Goal: Transaction & Acquisition: Purchase product/service

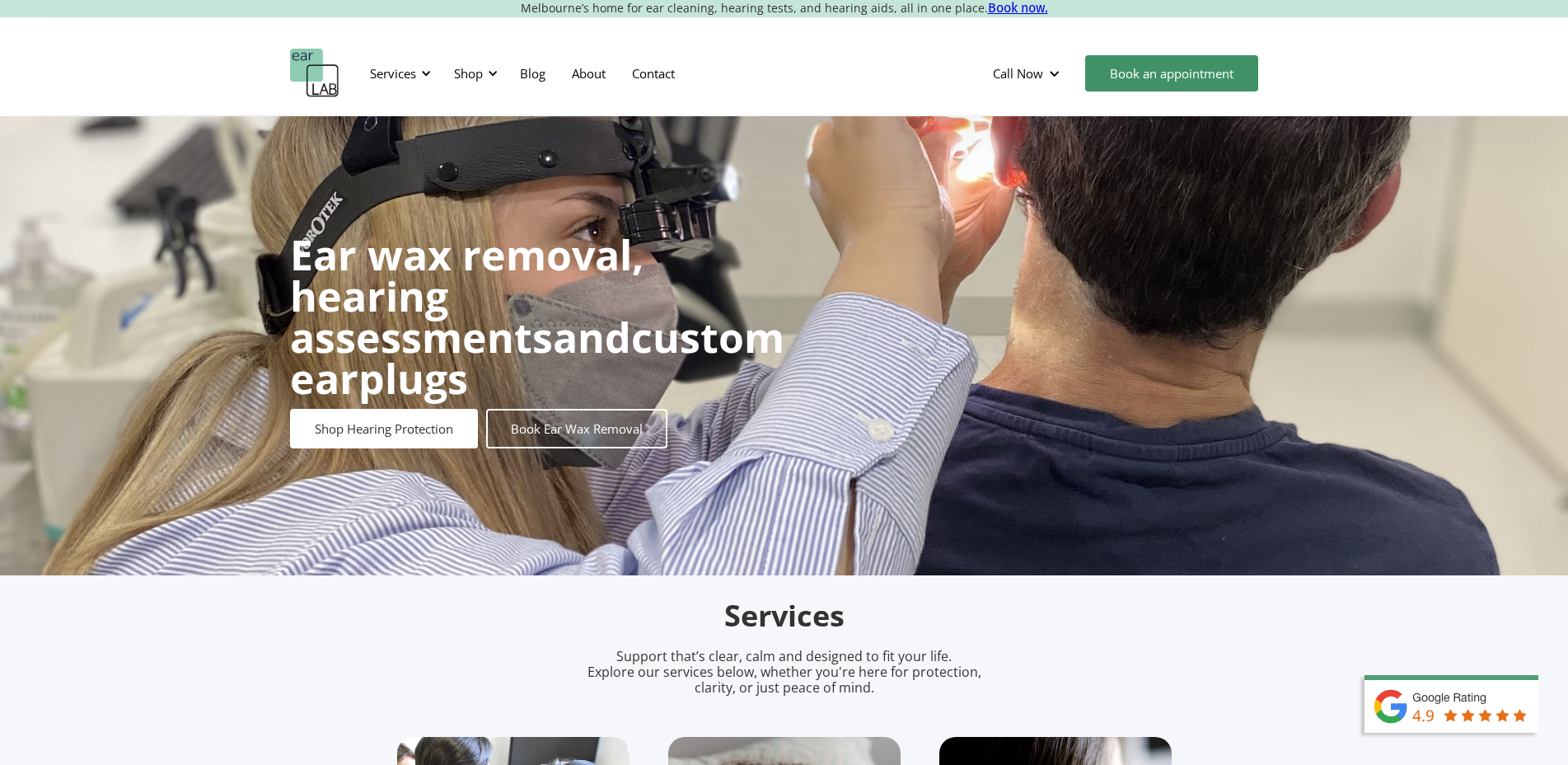
click at [476, 76] on div "Shop" at bounding box center [469, 73] width 29 height 16
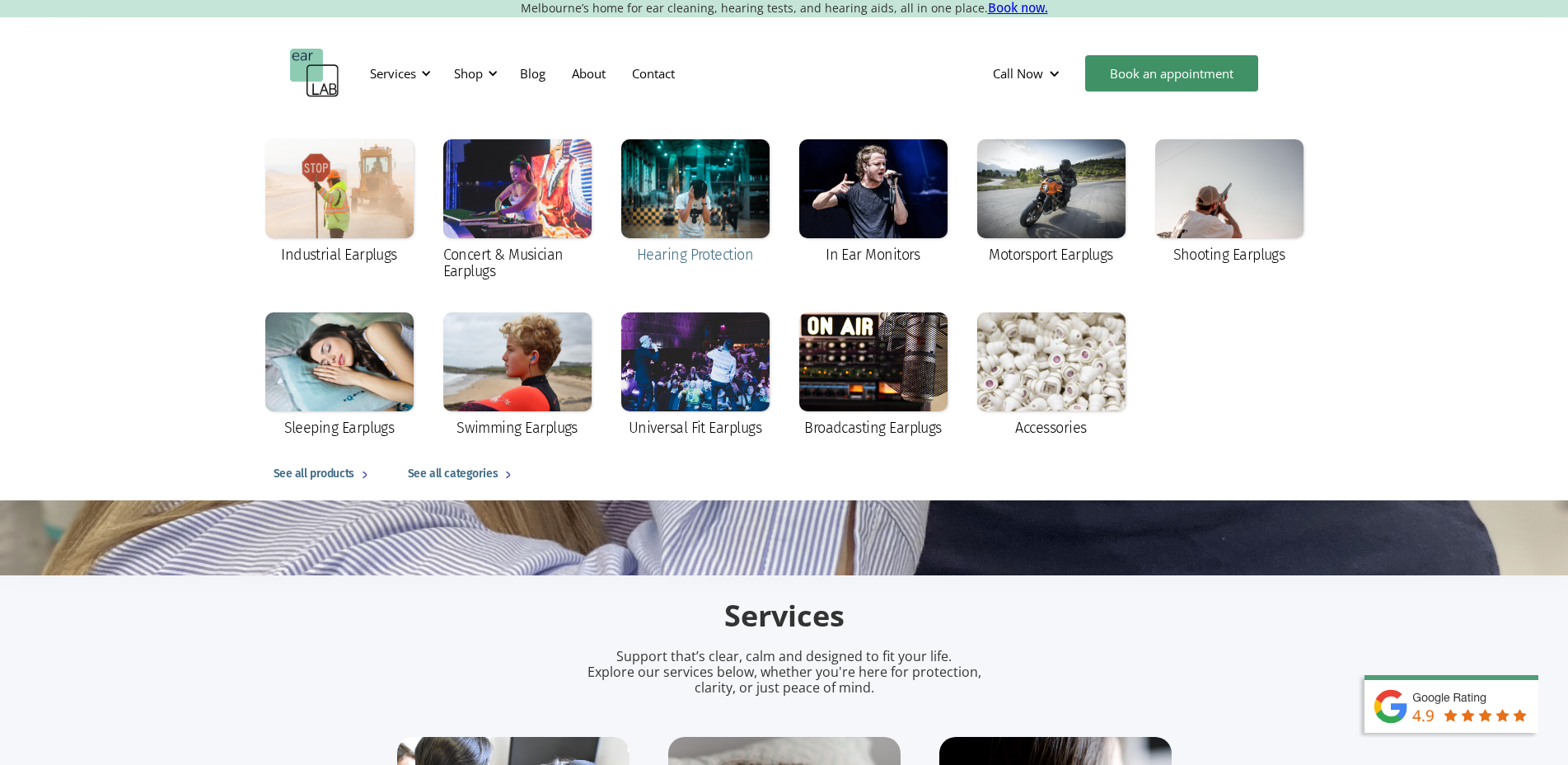
click at [722, 214] on div at bounding box center [696, 188] width 148 height 99
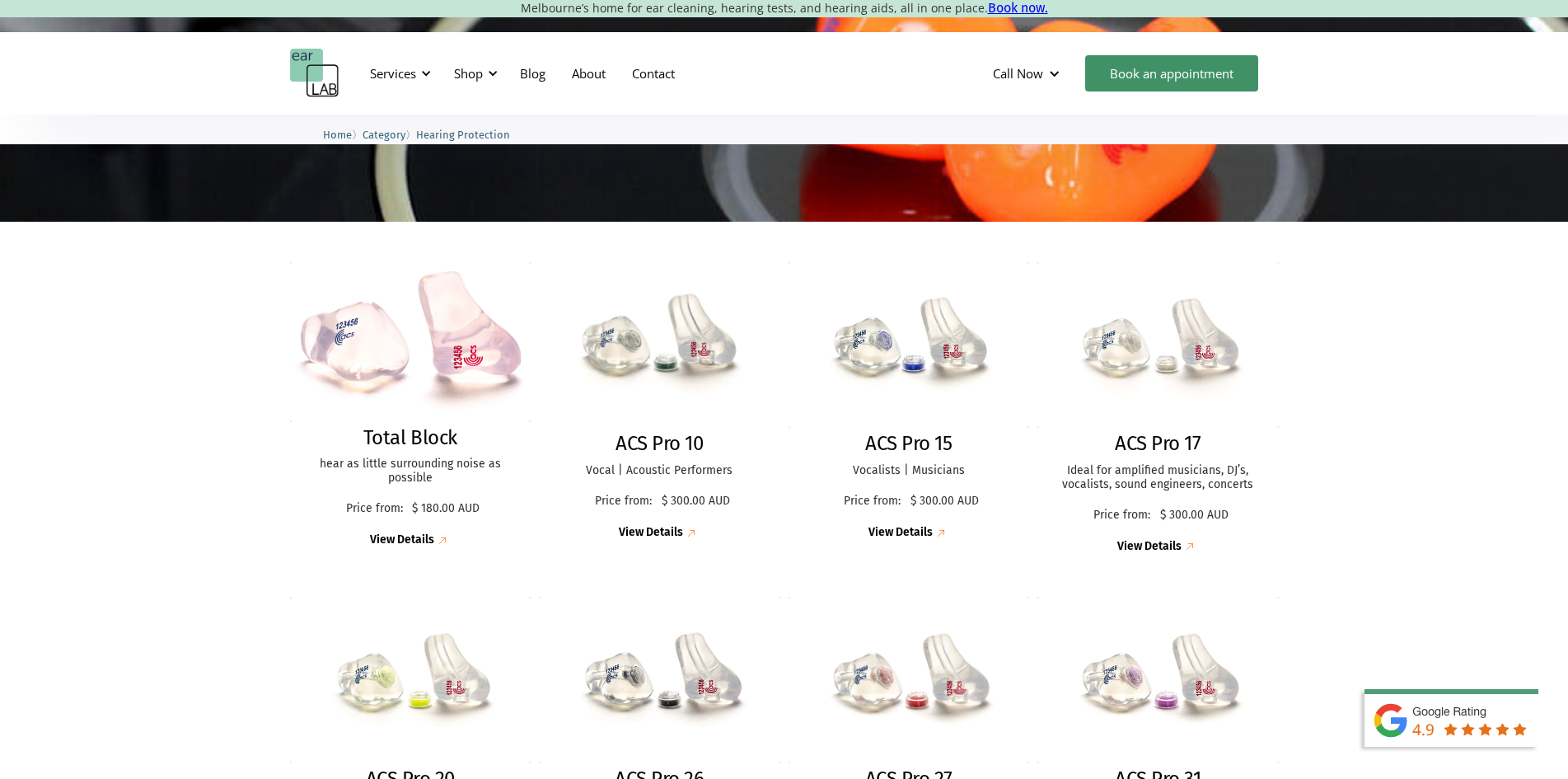
scroll to position [329, 0]
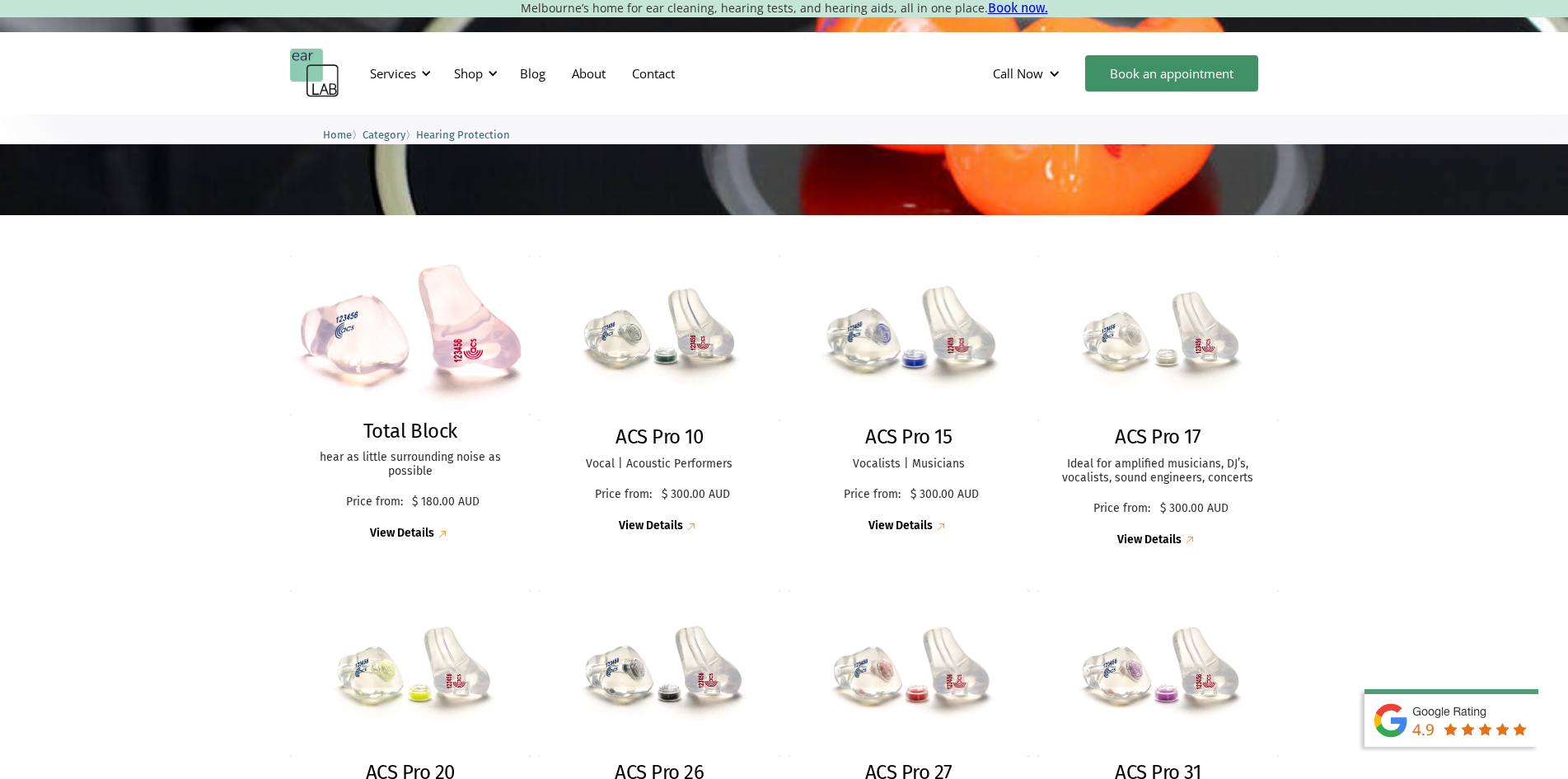
click at [921, 408] on img at bounding box center [909, 338] width 265 height 183
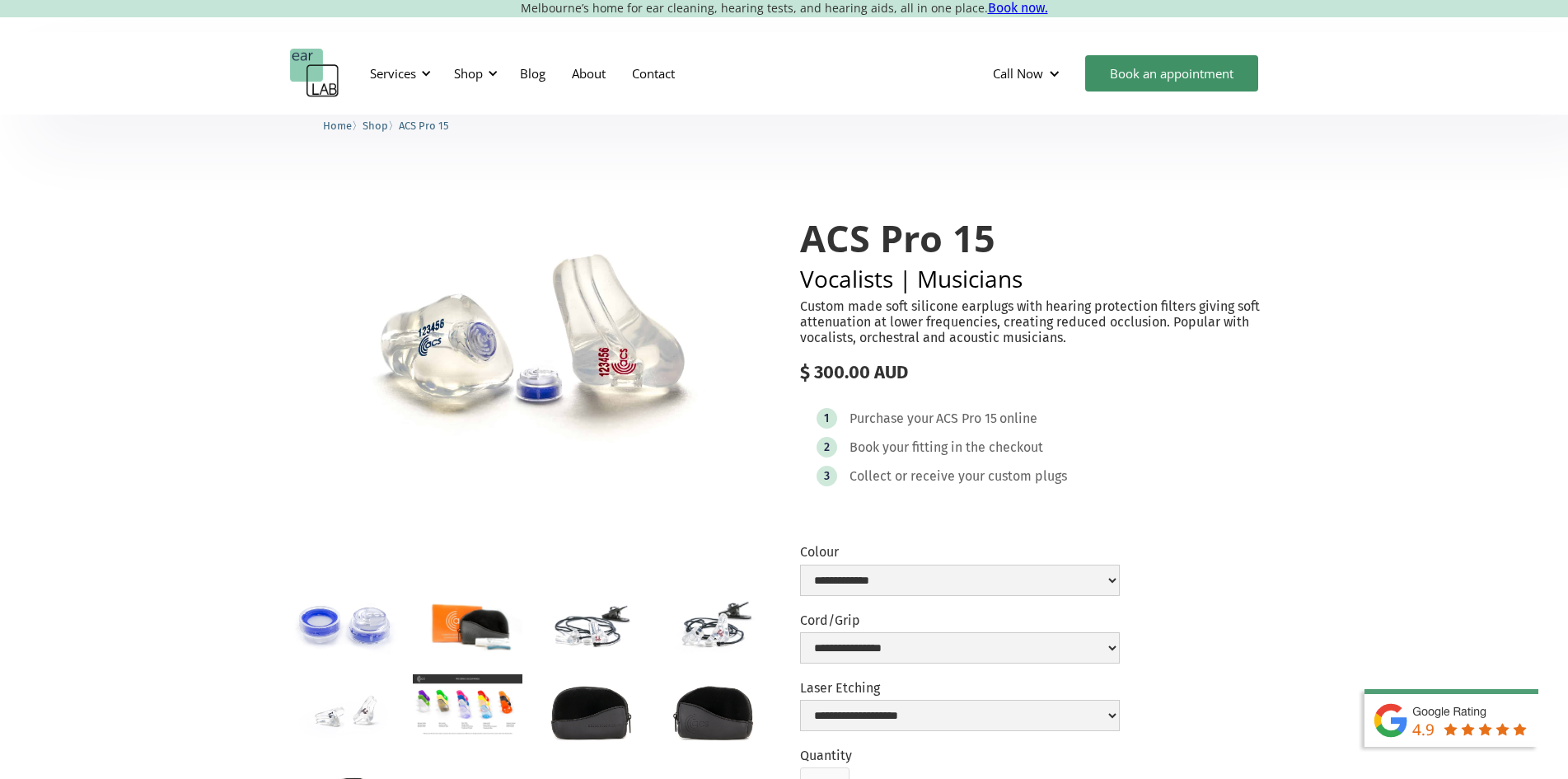
click at [480, 694] on img "open lightbox" at bounding box center [468, 705] width 110 height 61
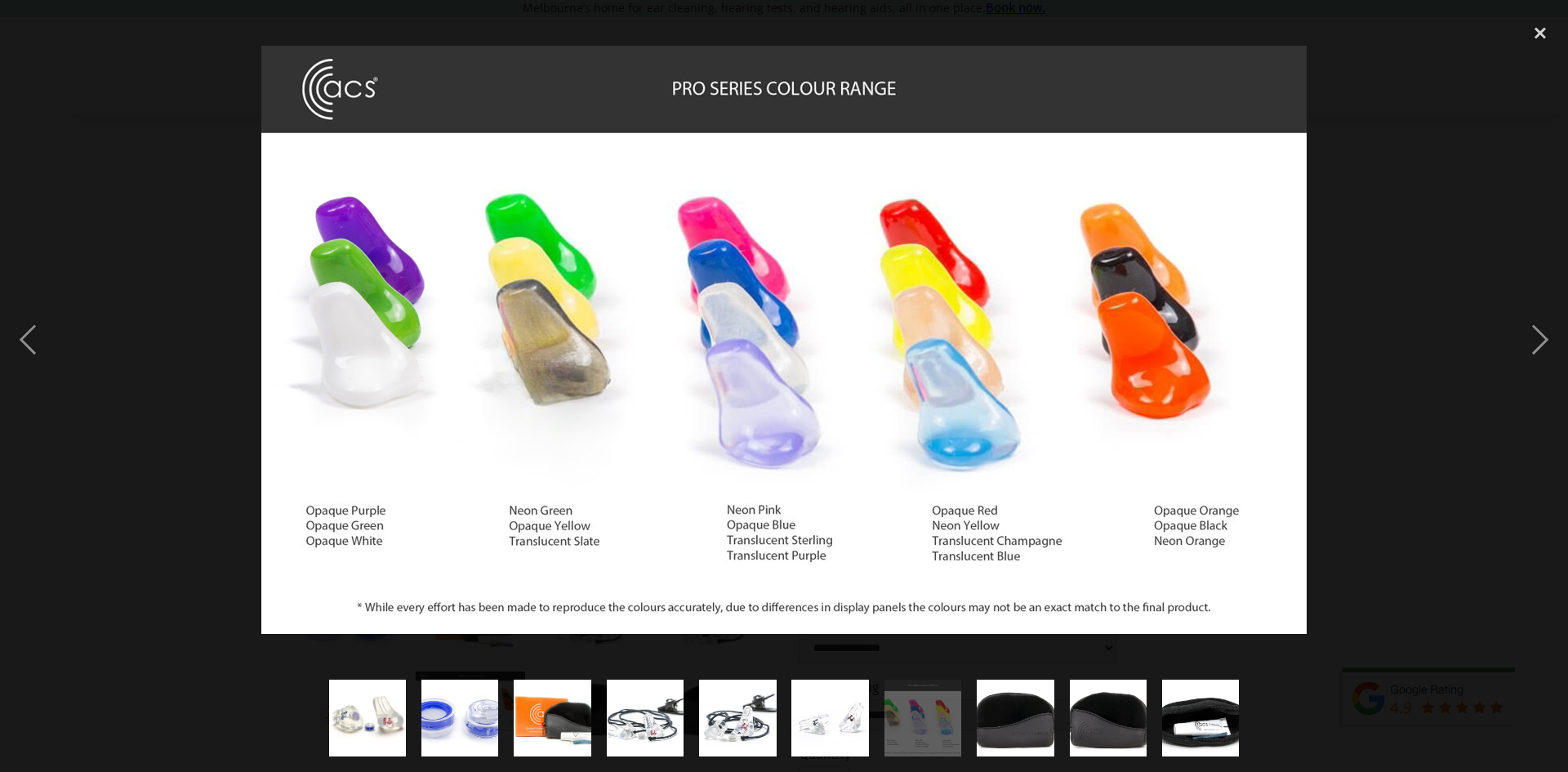
click at [1448, 587] on div at bounding box center [784, 339] width 1568 height 648
